Goal: Task Accomplishment & Management: Manage account settings

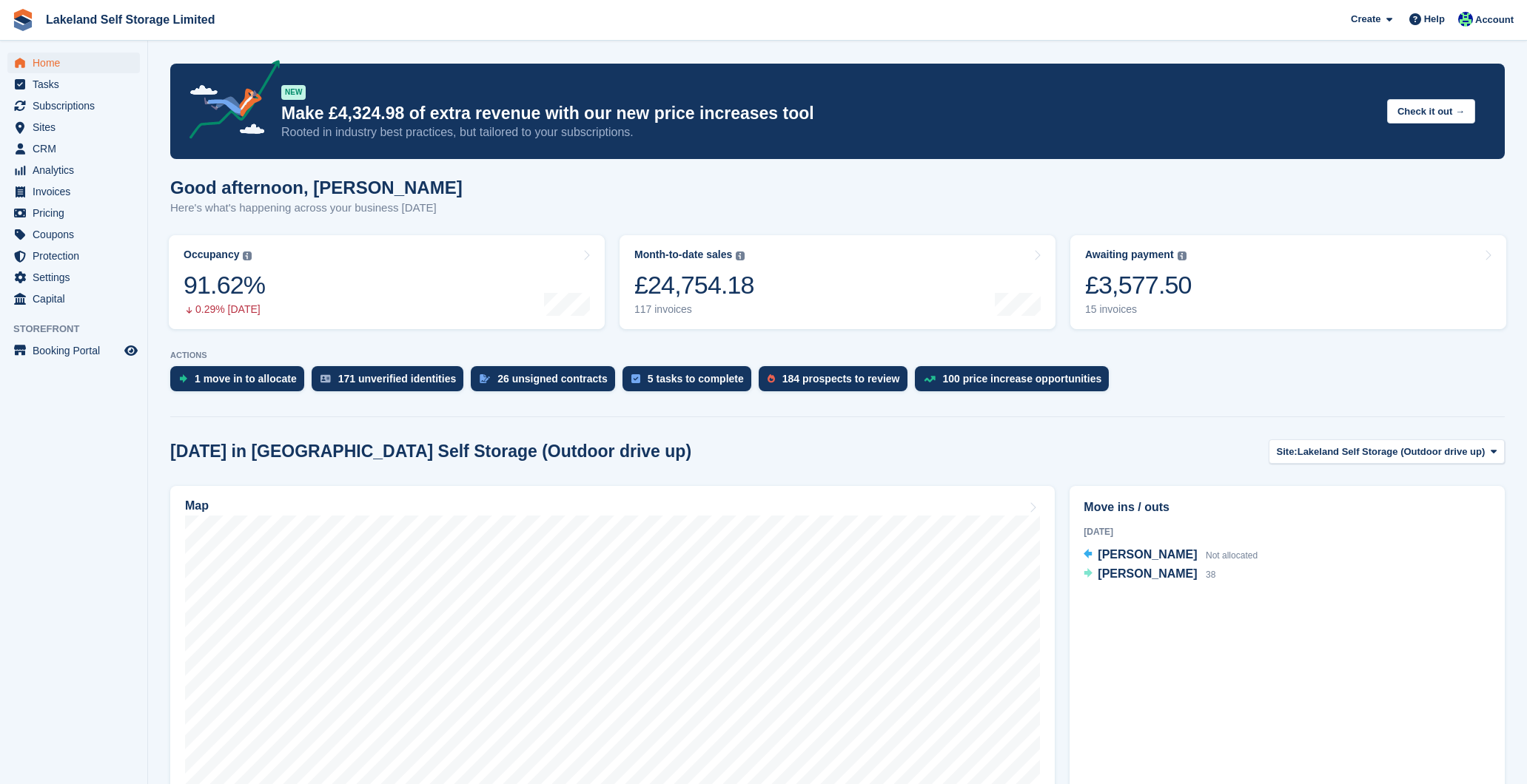
scroll to position [349, 0]
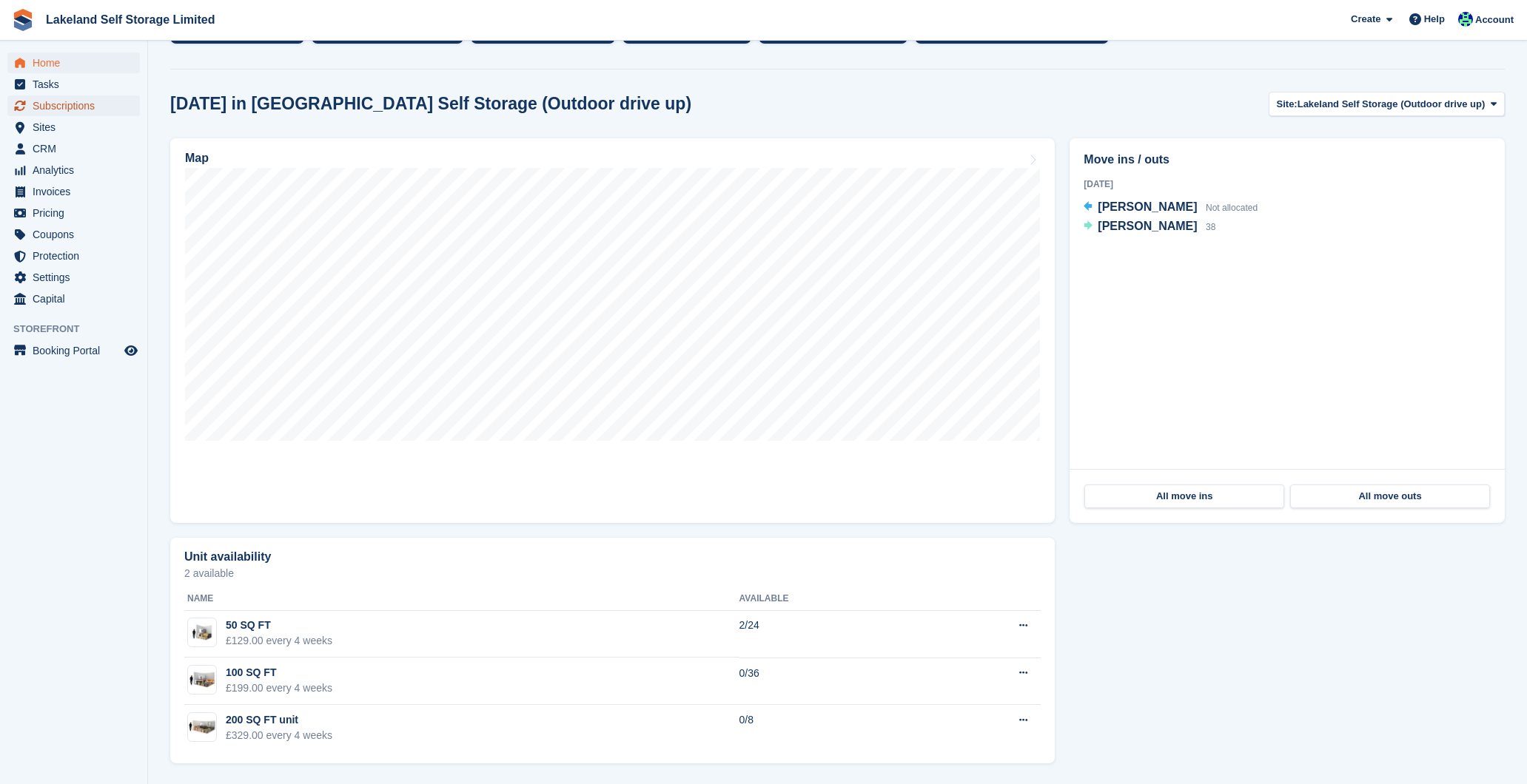
click at [88, 102] on span "Subscriptions" at bounding box center [77, 106] width 89 height 21
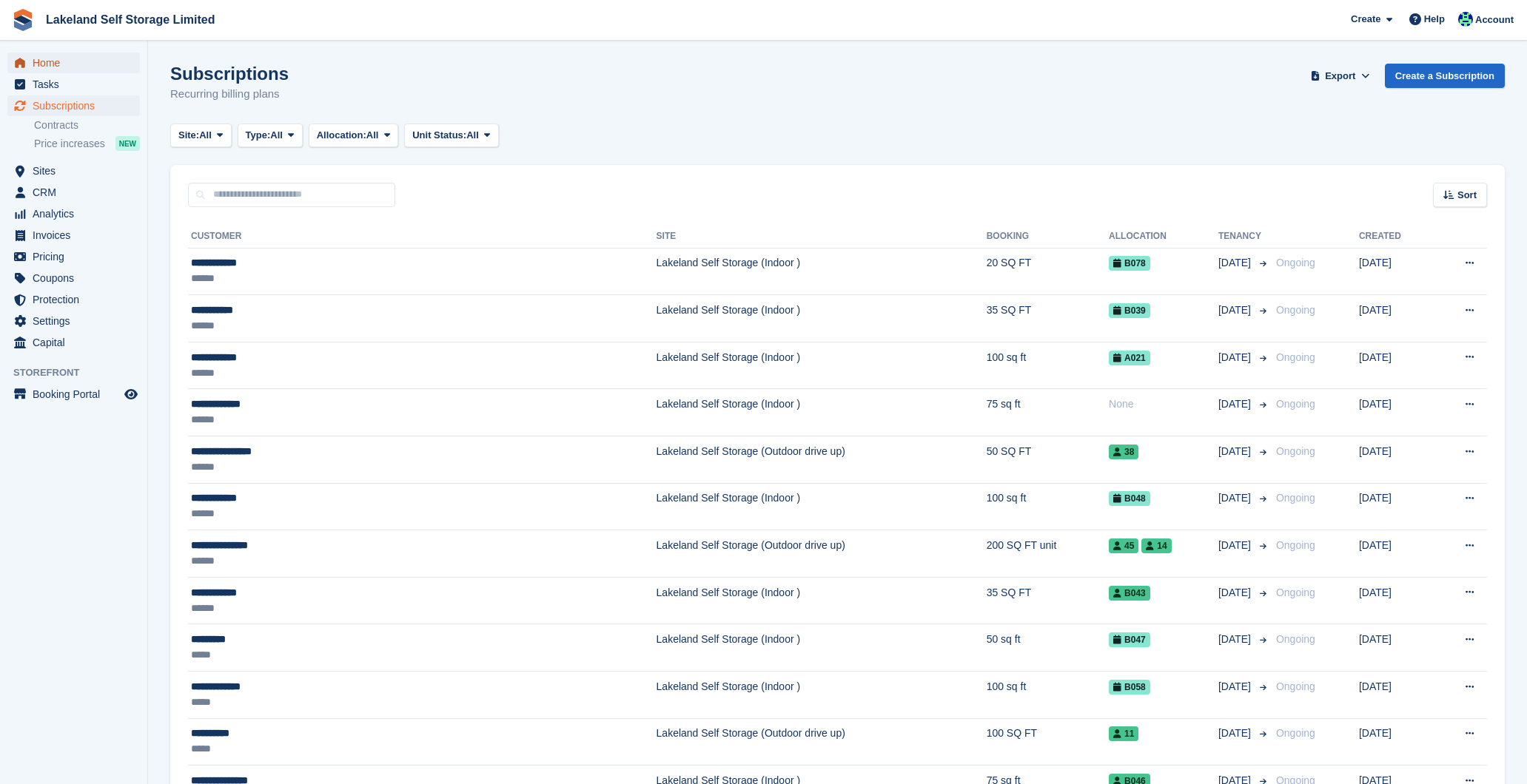
click at [63, 61] on span "Home" at bounding box center [77, 62] width 89 height 21
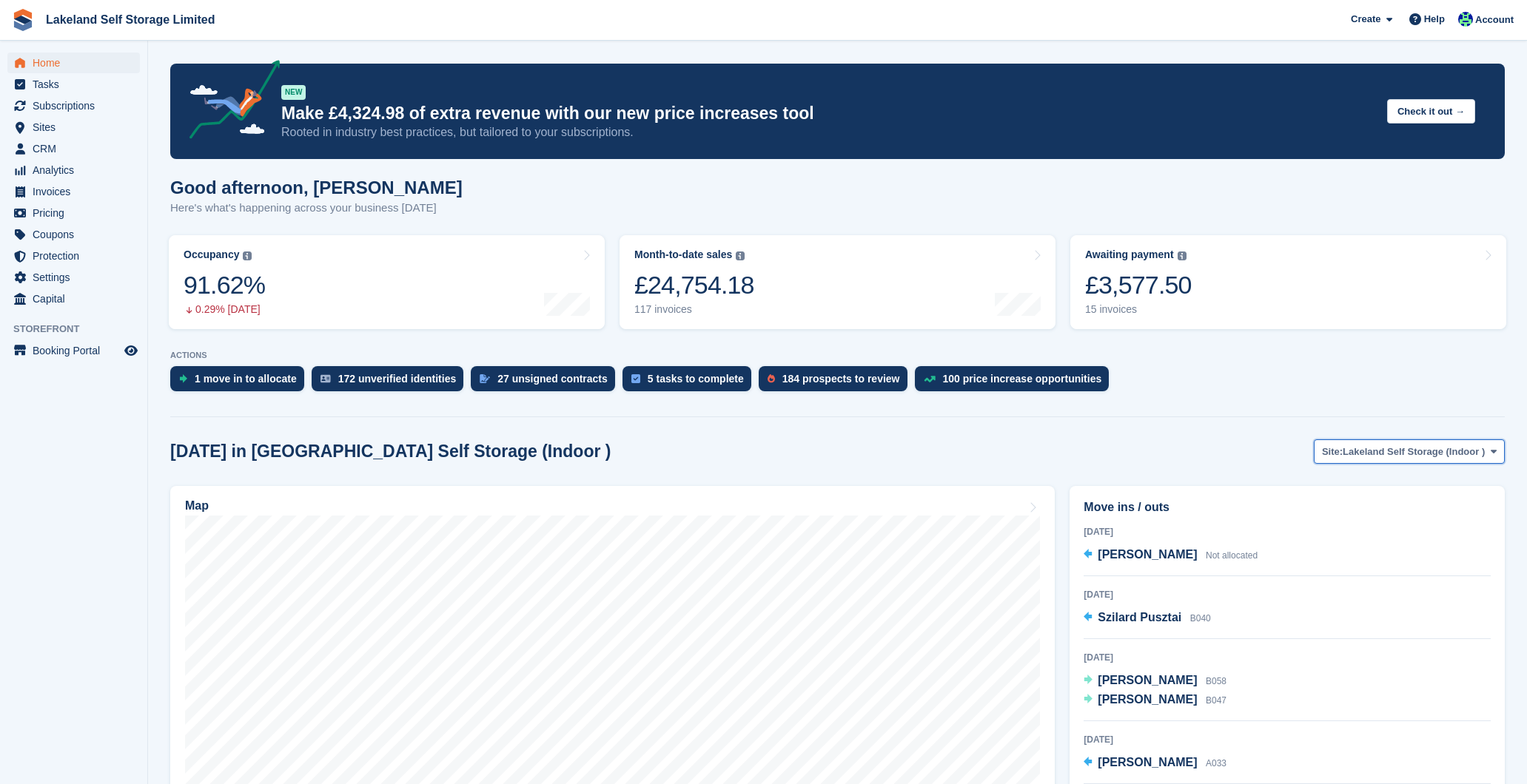
click at [1449, 450] on span "Lakeland Self Storage (Indoor )" at bounding box center [1414, 452] width 142 height 15
click at [1451, 510] on link "Lakeland Self Storage (Outdoor drive up)" at bounding box center [1389, 514] width 221 height 27
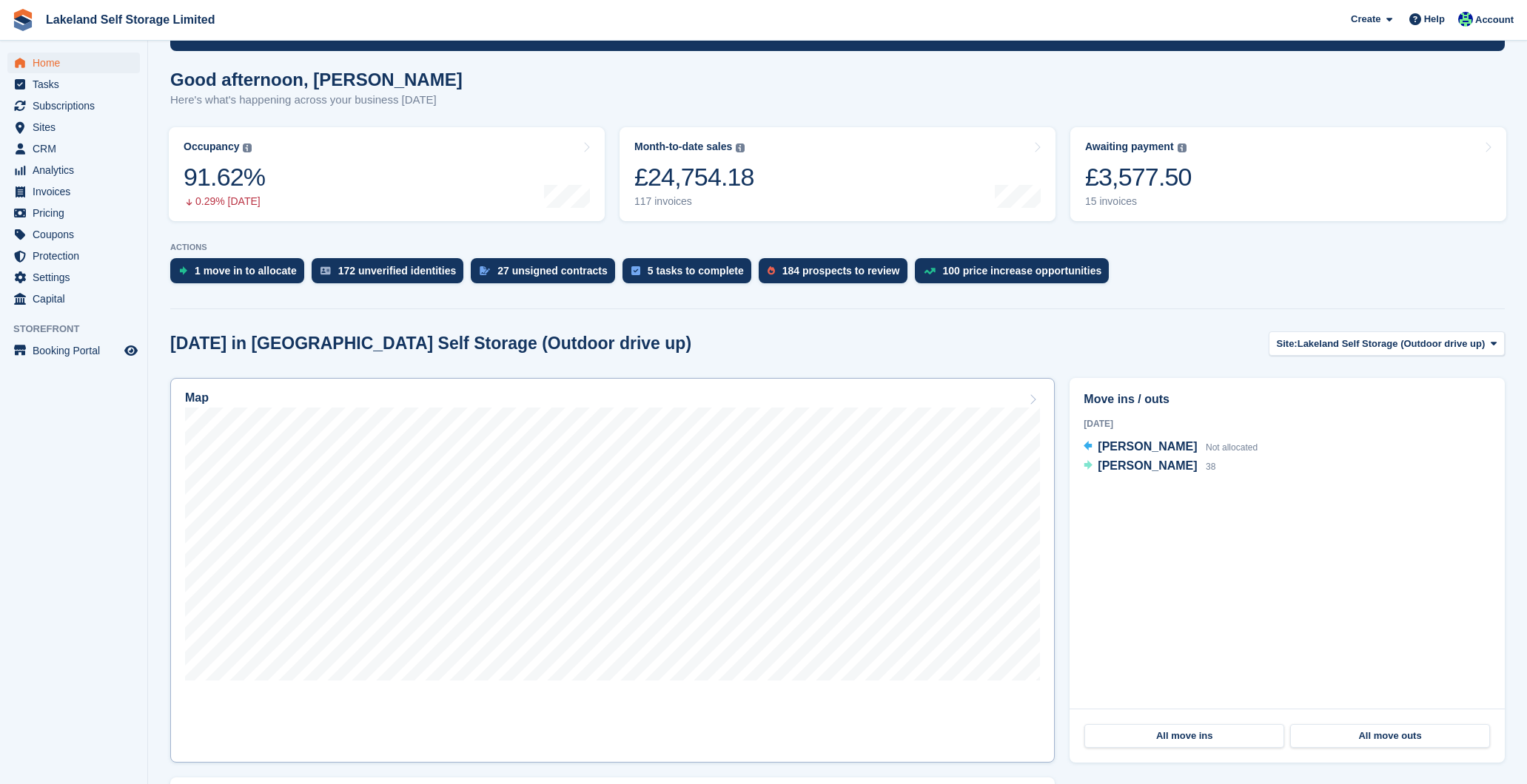
scroll to position [123, 0]
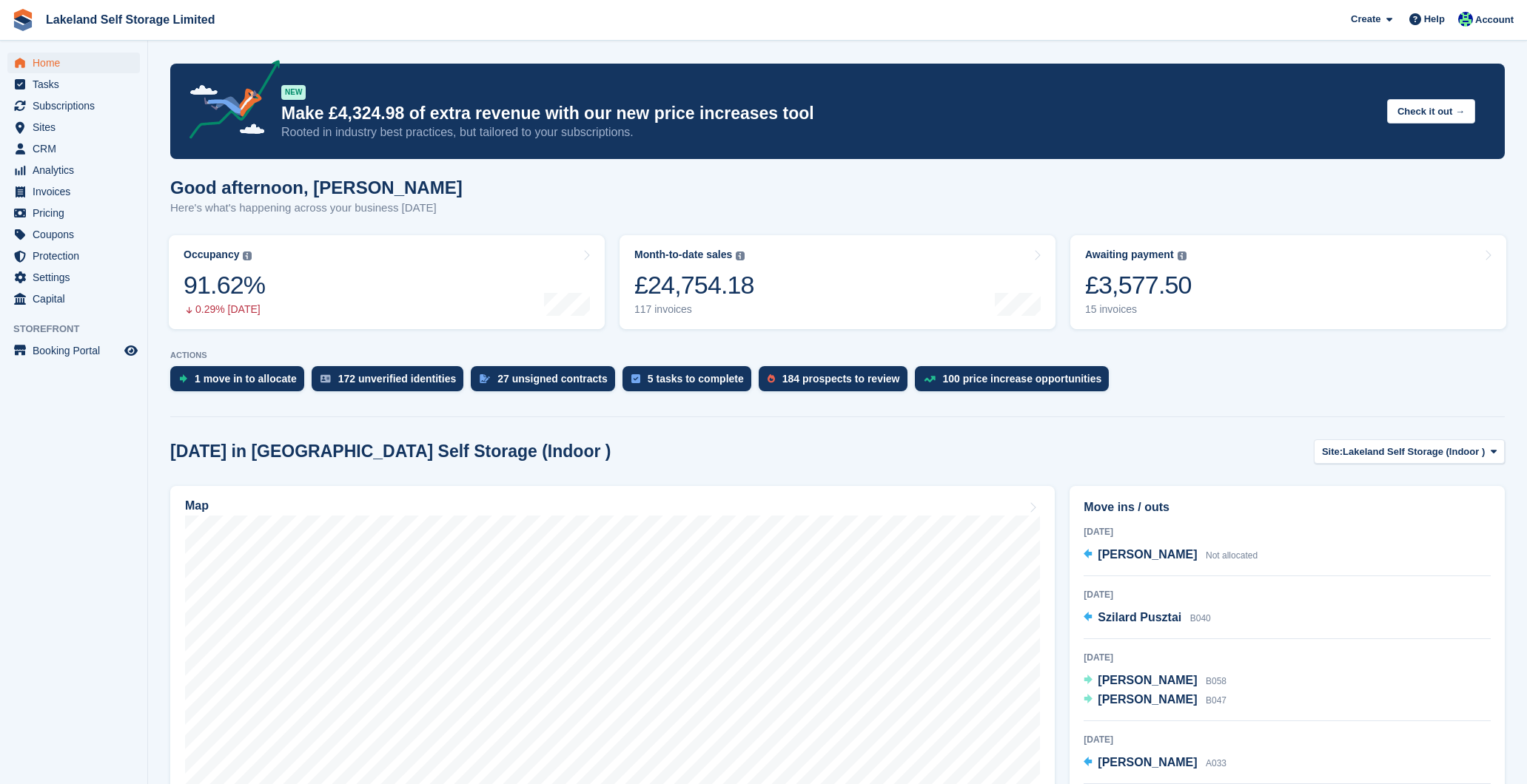
scroll to position [123, 0]
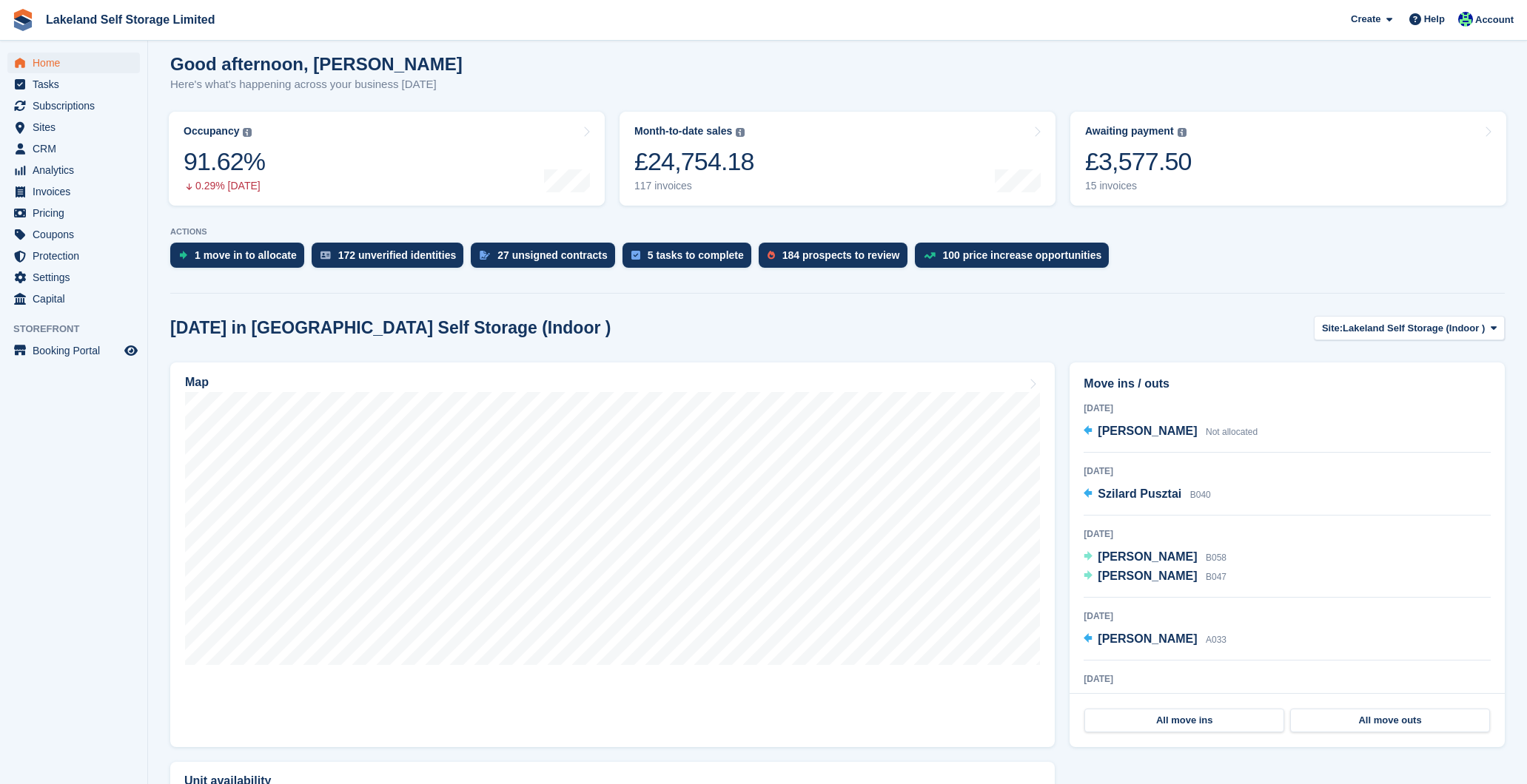
click at [87, 100] on span "Subscriptions" at bounding box center [77, 106] width 89 height 21
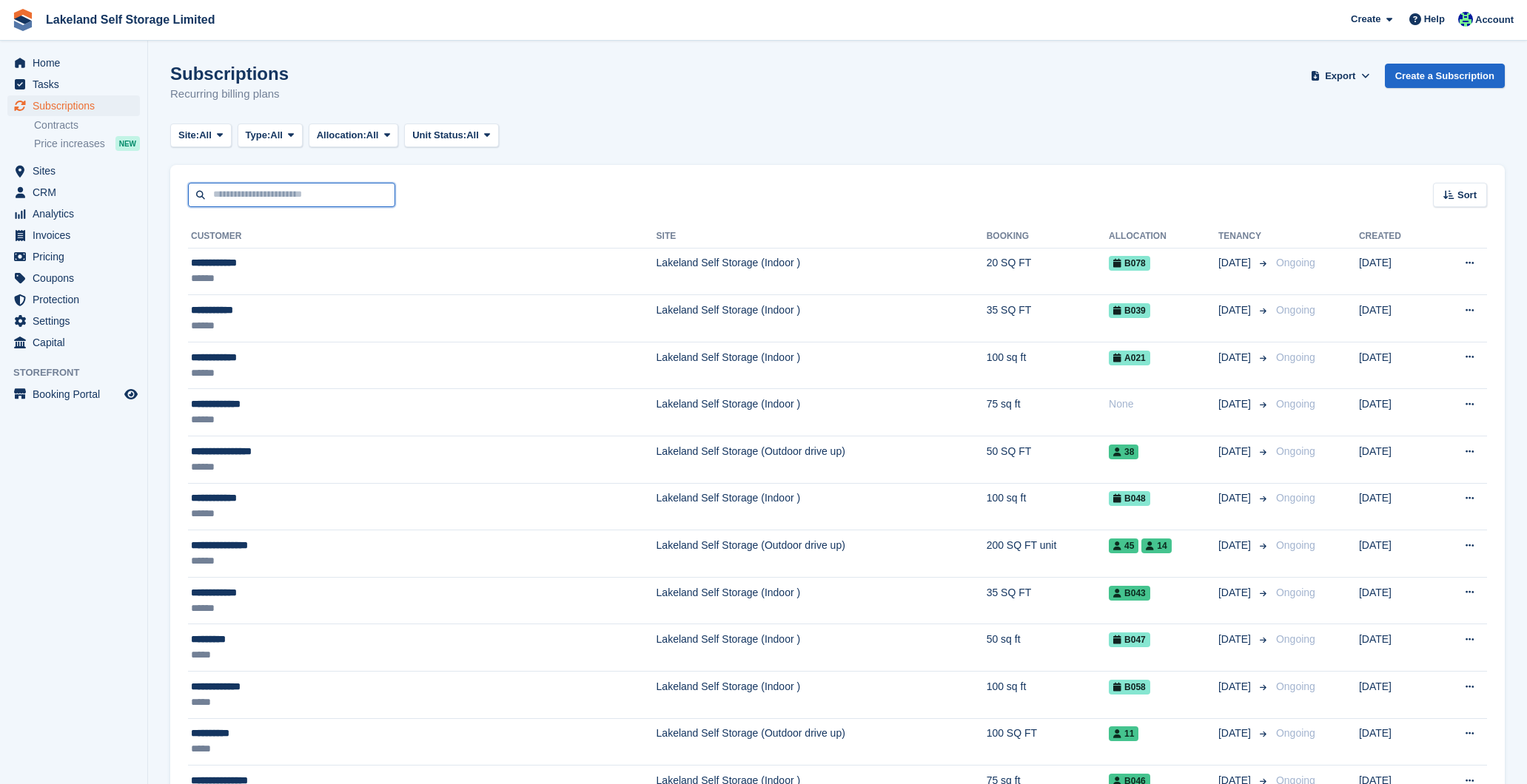
click at [257, 195] on input "text" at bounding box center [292, 194] width 207 height 24
type input "*******"
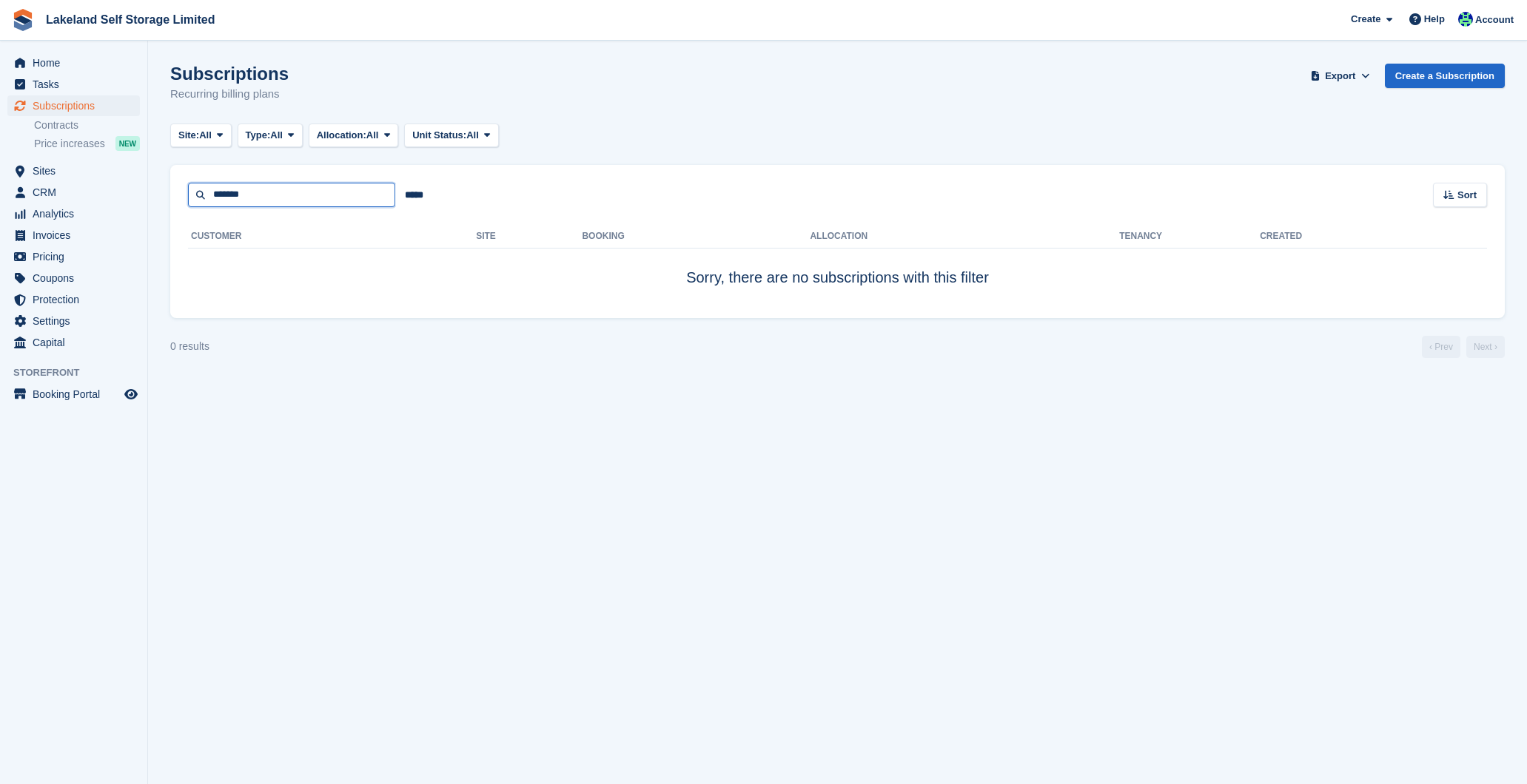
click at [266, 198] on input "*******" at bounding box center [292, 194] width 207 height 24
type input "*"
type input "*******"
click at [87, 103] on span "Subscriptions" at bounding box center [77, 106] width 89 height 21
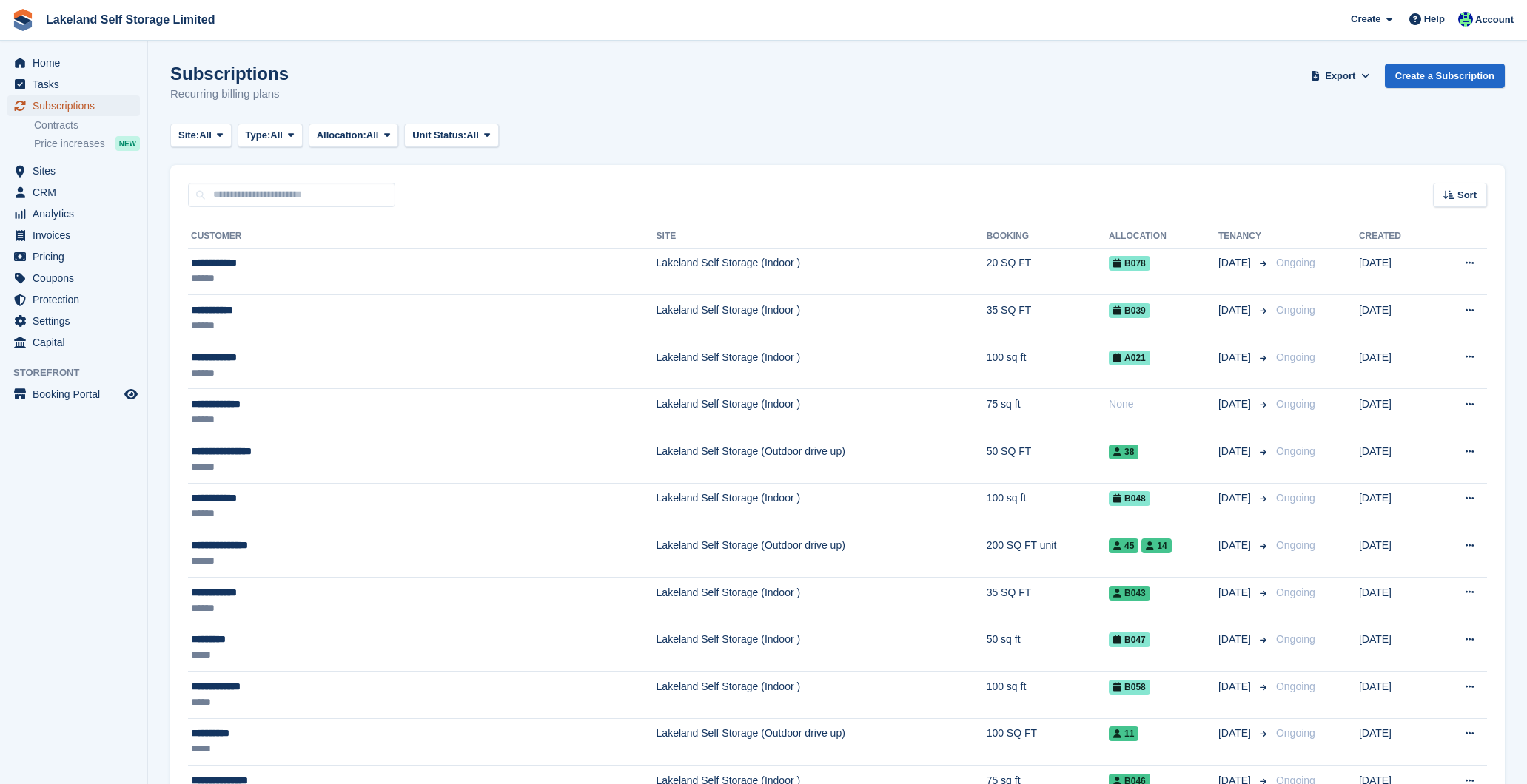
click at [74, 102] on span "Subscriptions" at bounding box center [77, 106] width 89 height 21
click at [61, 58] on span "Home" at bounding box center [77, 62] width 89 height 21
